Goal: Navigation & Orientation: Understand site structure

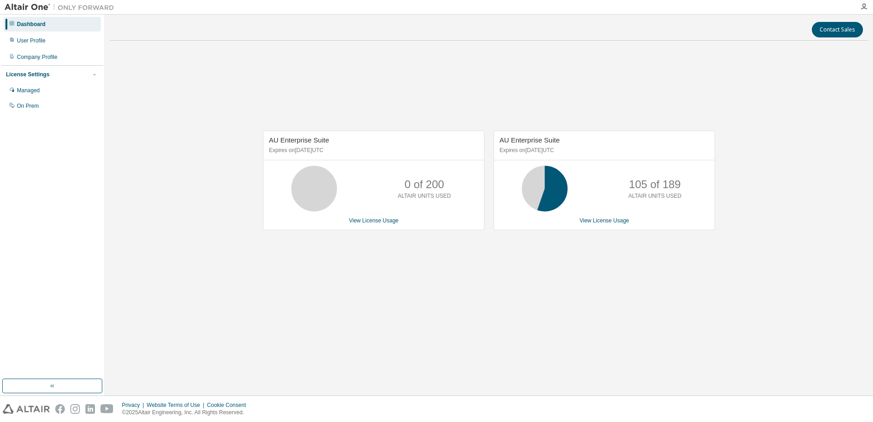
click at [387, 303] on div "AU Enterprise Suite Expires on [DATE] UTC 0 of 200 ALTAIR UNITS USED View Licen…" at bounding box center [489, 185] width 759 height 274
